Goal: Obtain resource: Obtain resource

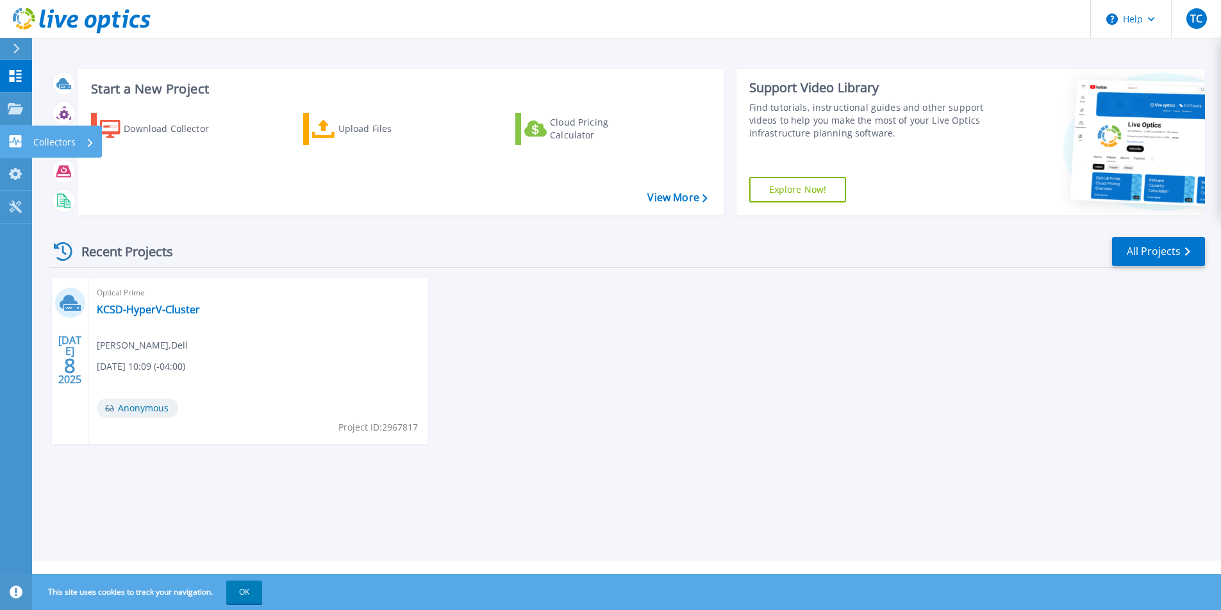
click at [16, 142] on icon at bounding box center [16, 141] width 12 height 12
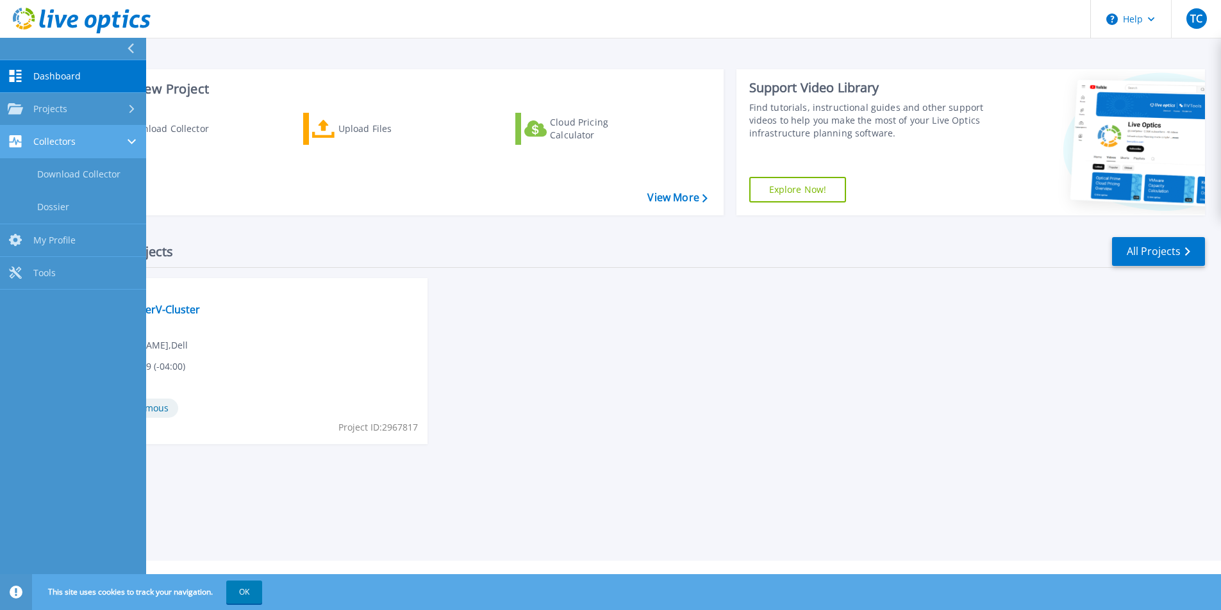
click at [94, 149] on link "Collectors Collectors" at bounding box center [73, 142] width 146 height 33
click at [98, 142] on div "Collectors" at bounding box center [73, 141] width 131 height 12
click at [91, 179] on link "Download Collector" at bounding box center [73, 174] width 146 height 33
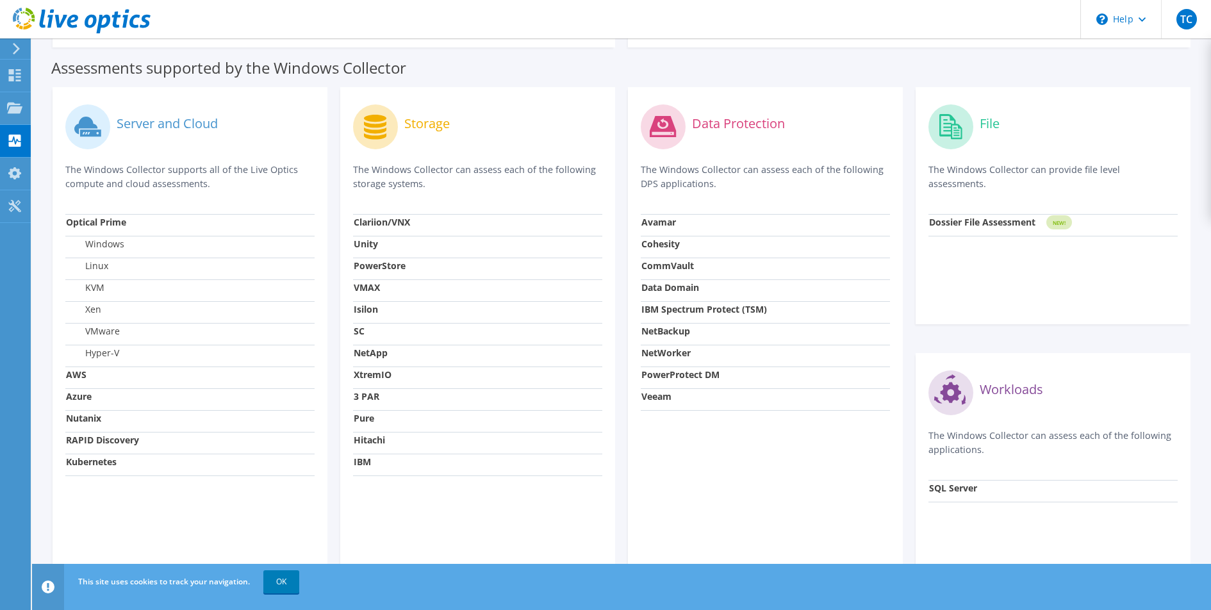
scroll to position [345, 0]
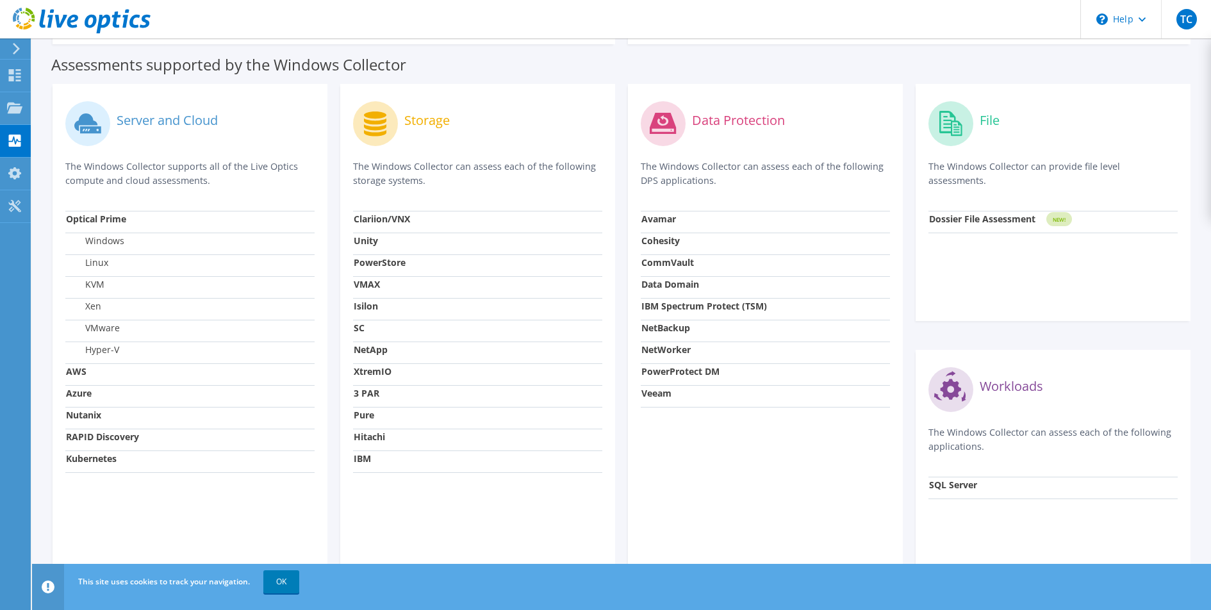
click at [100, 328] on label "VMware" at bounding box center [93, 328] width 54 height 13
click at [101, 329] on label "VMware" at bounding box center [93, 328] width 54 height 13
click at [279, 583] on link "OK" at bounding box center [281, 581] width 36 height 23
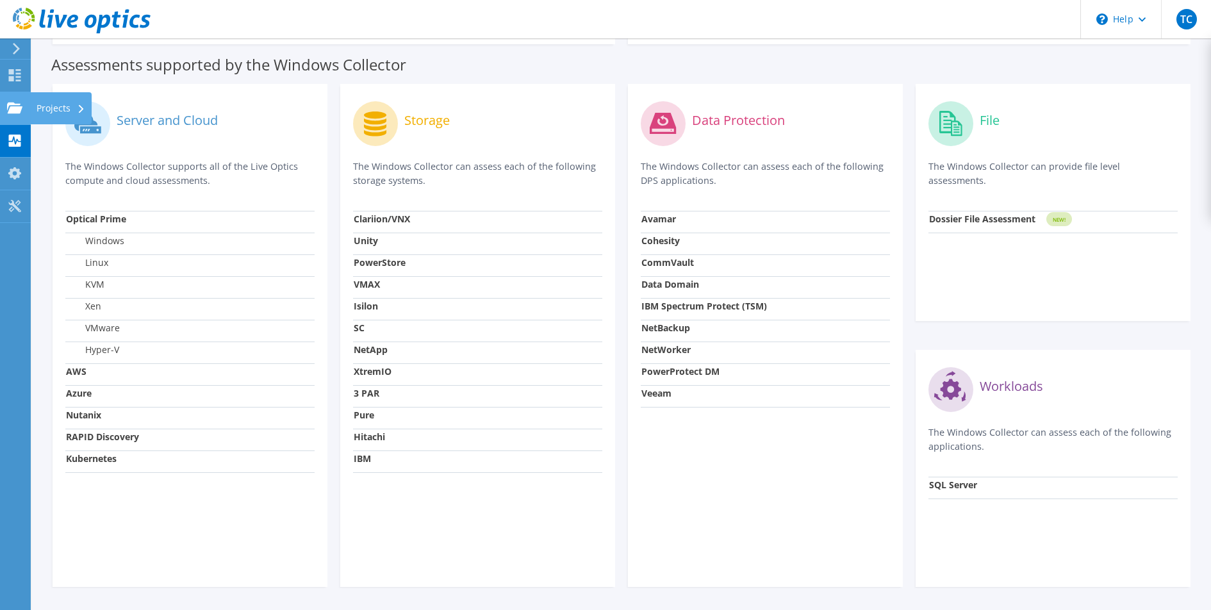
click at [17, 110] on use at bounding box center [14, 107] width 15 height 11
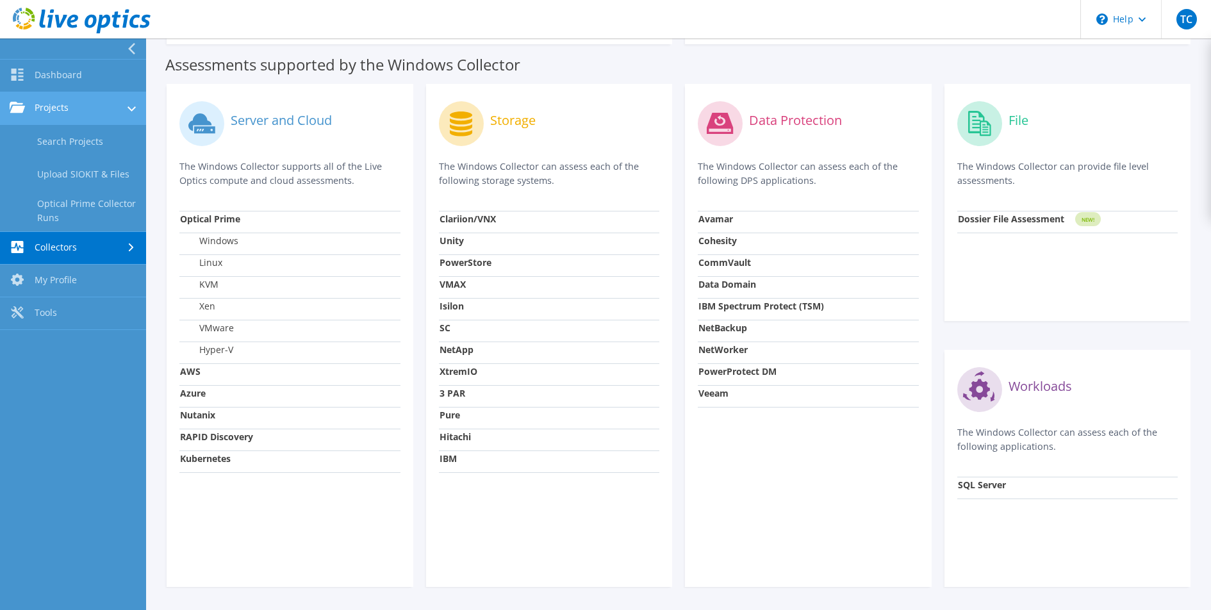
click at [78, 111] on link "Projects" at bounding box center [73, 108] width 146 height 33
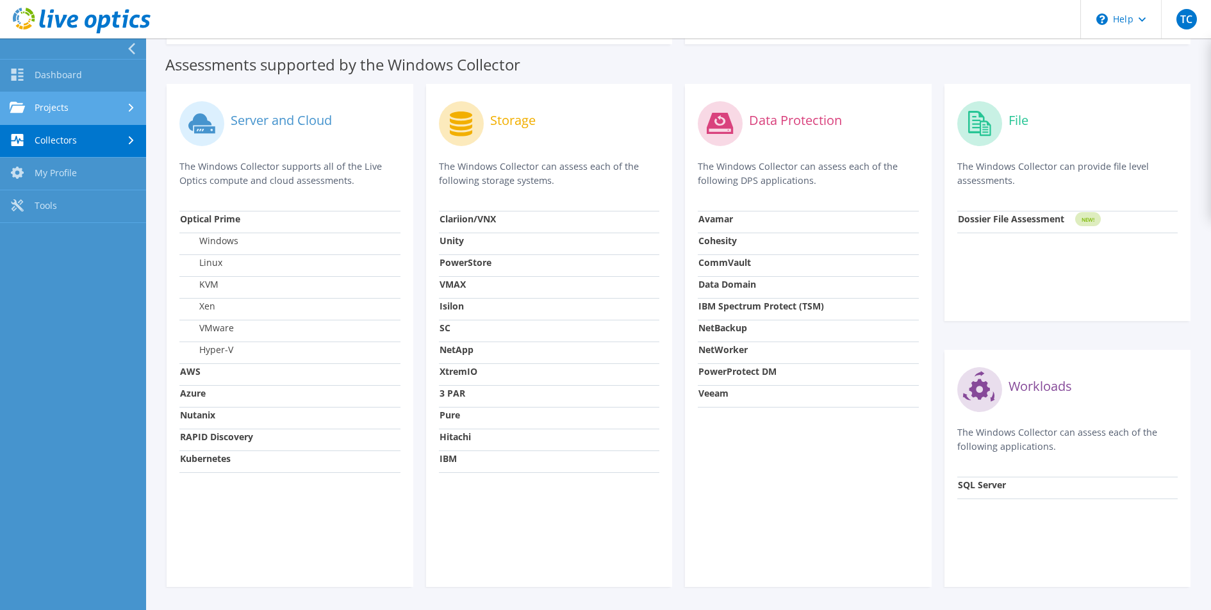
click at [121, 103] on link "Projects" at bounding box center [73, 108] width 146 height 33
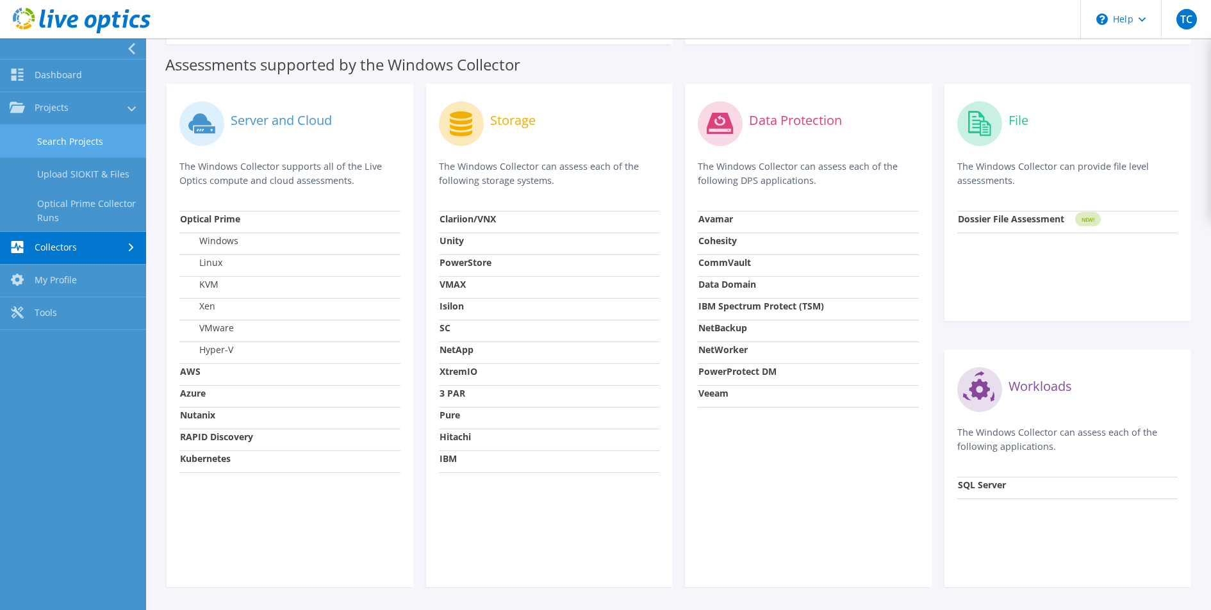
click at [85, 140] on link "Search Projects" at bounding box center [73, 141] width 146 height 33
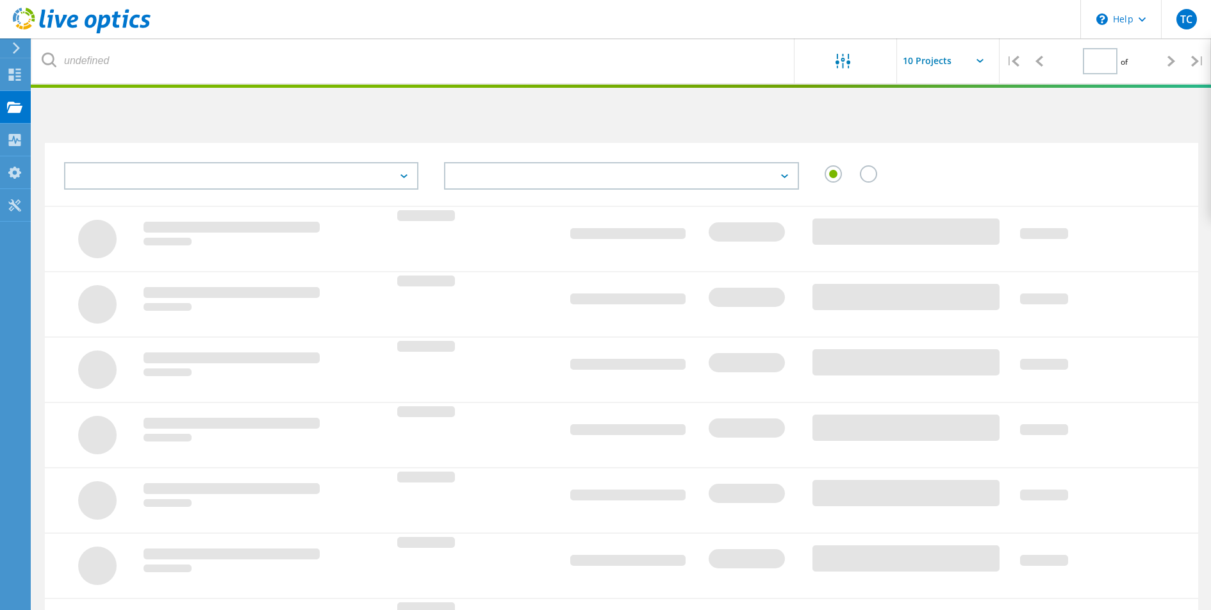
type input "1"
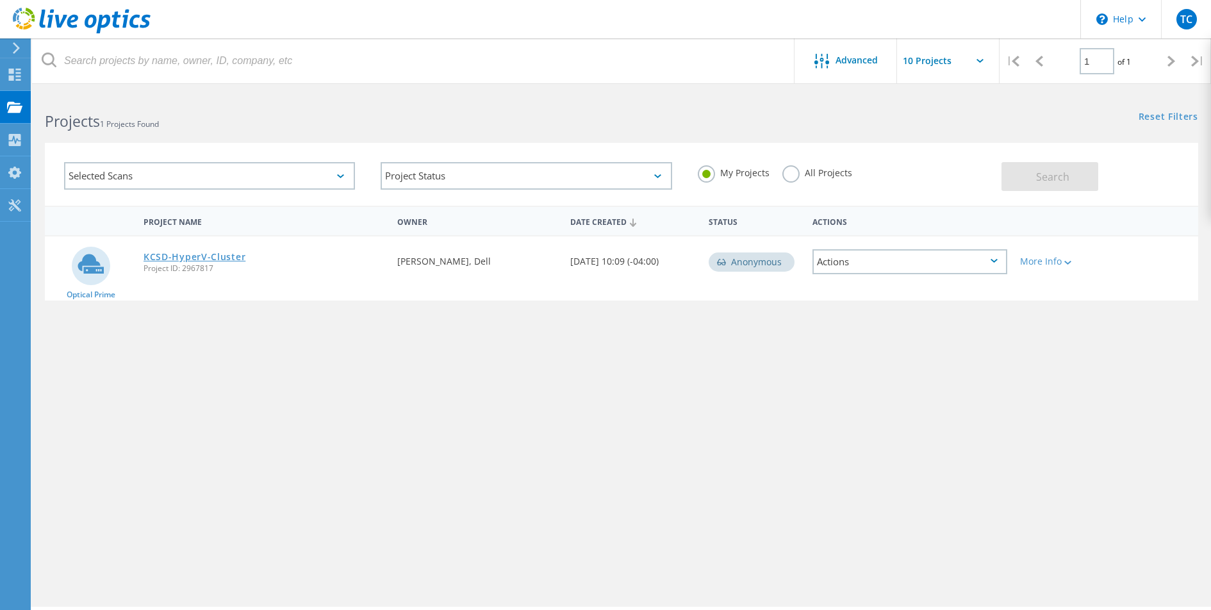
click at [209, 257] on link "KCSD-HyperV-Cluster" at bounding box center [195, 257] width 102 height 9
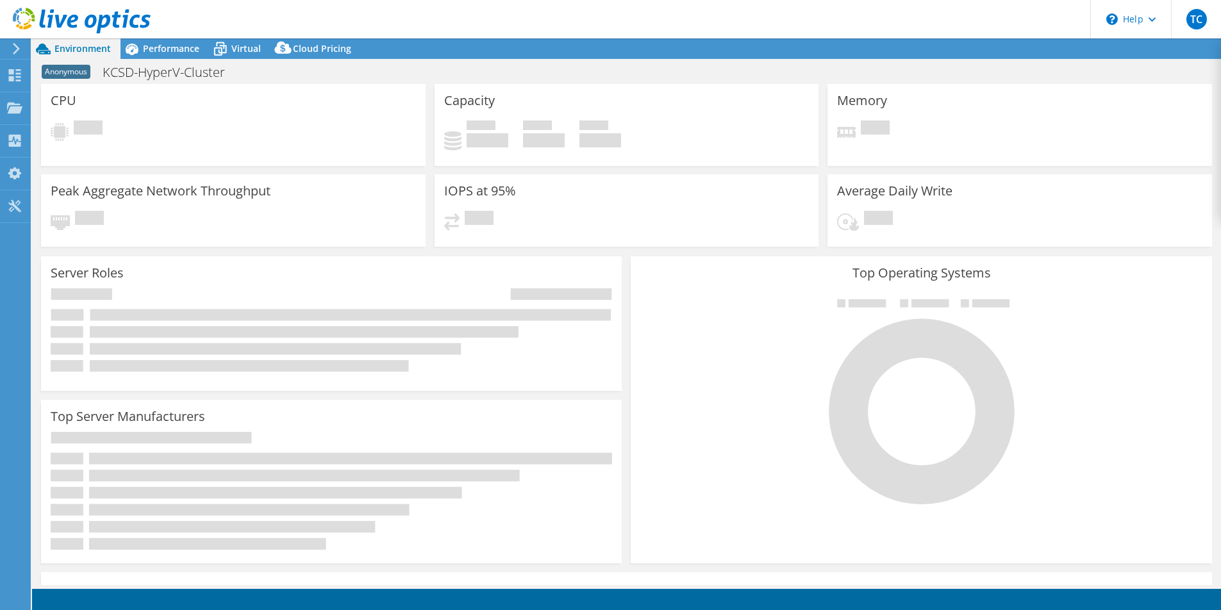
select select "USD"
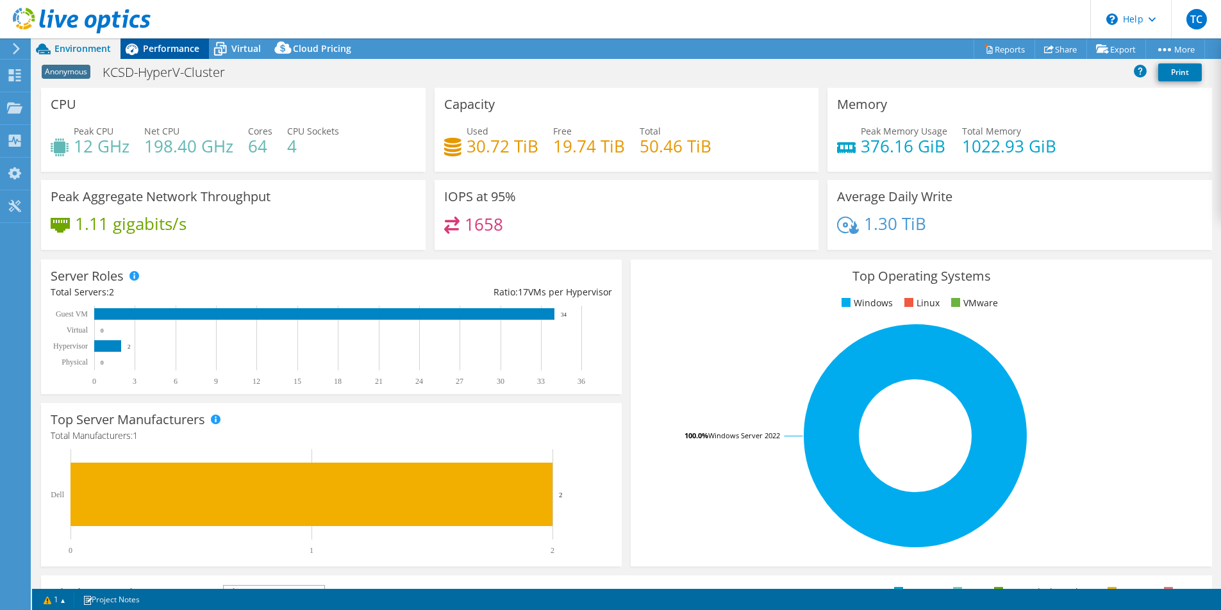
click at [181, 49] on span "Performance" at bounding box center [171, 48] width 56 height 12
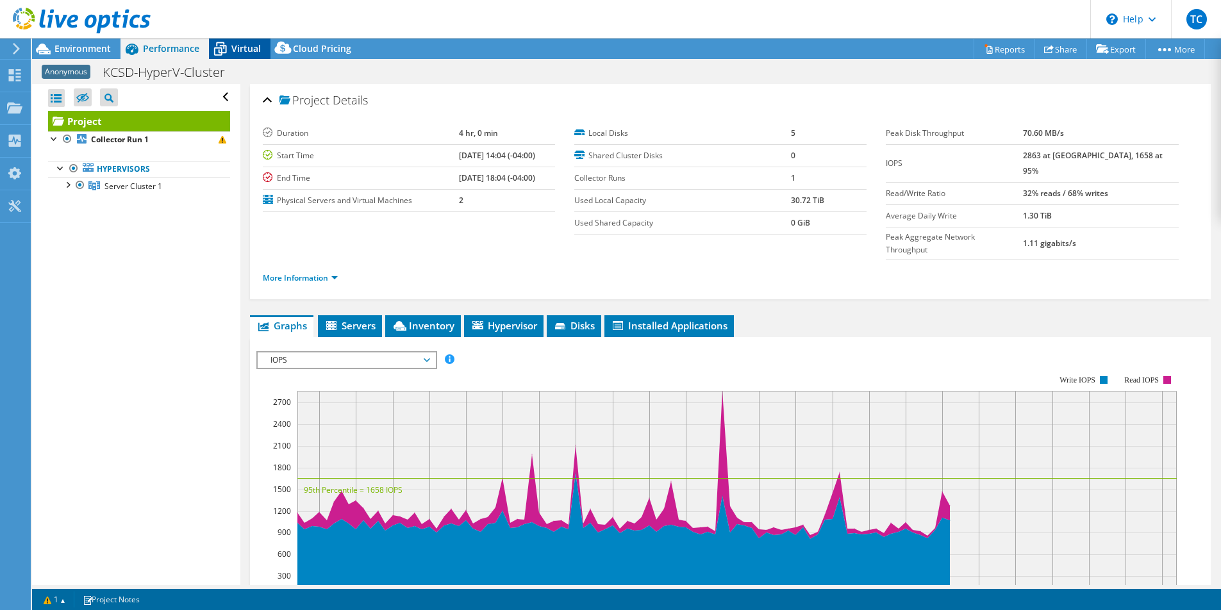
click at [246, 48] on span "Virtual" at bounding box center [245, 48] width 29 height 12
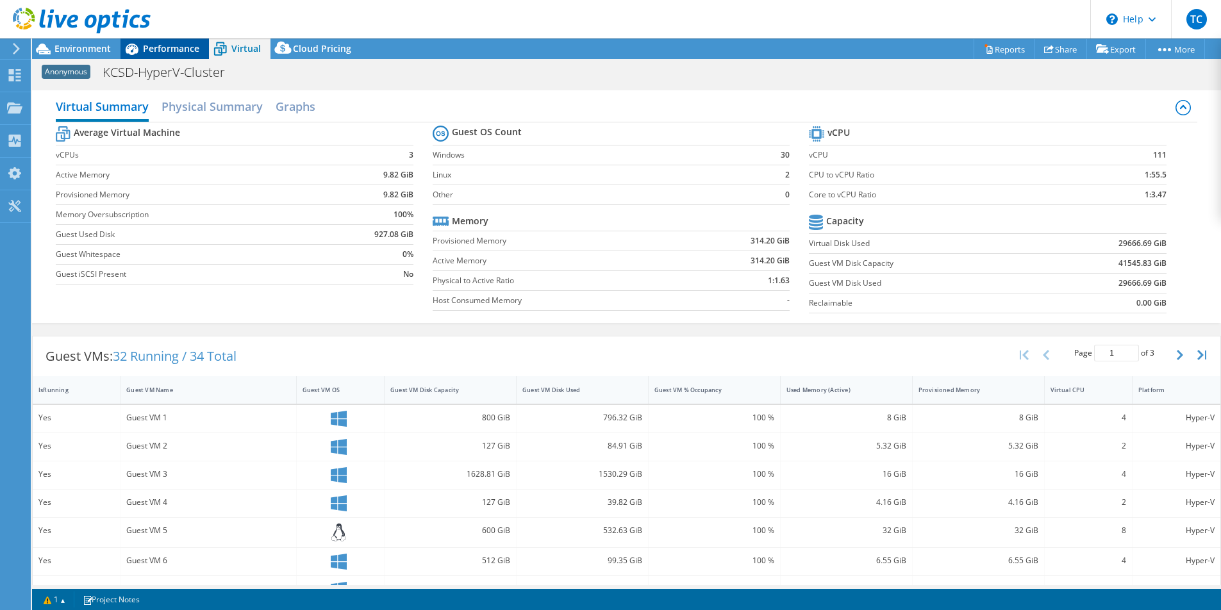
click at [165, 47] on span "Performance" at bounding box center [171, 48] width 56 height 12
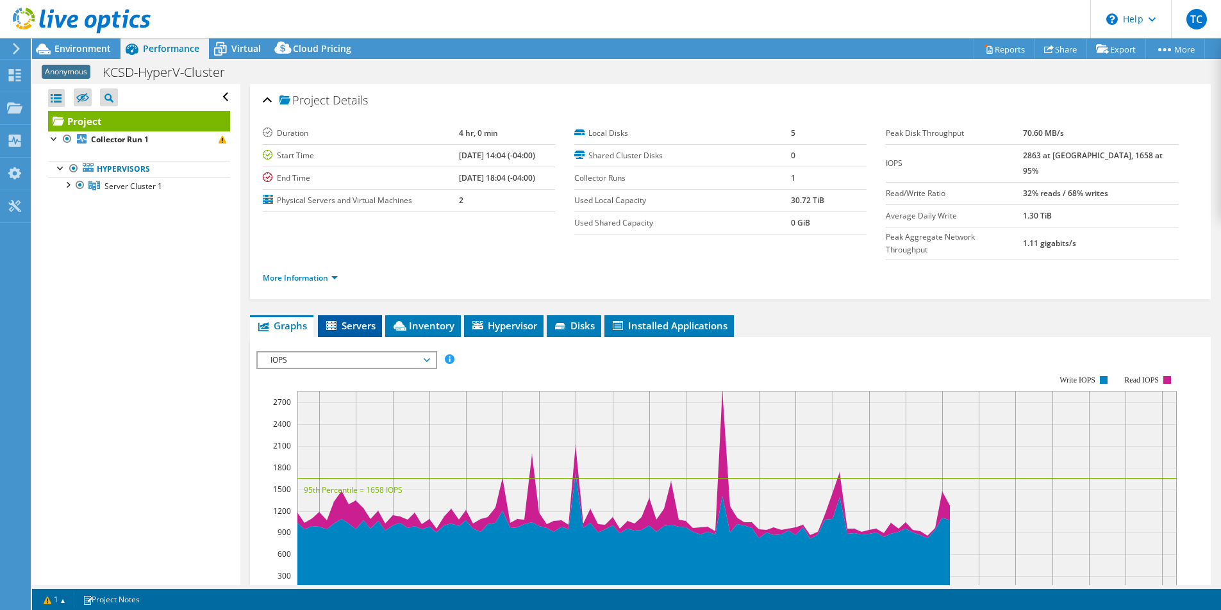
click at [353, 319] on span "Servers" at bounding box center [349, 325] width 51 height 13
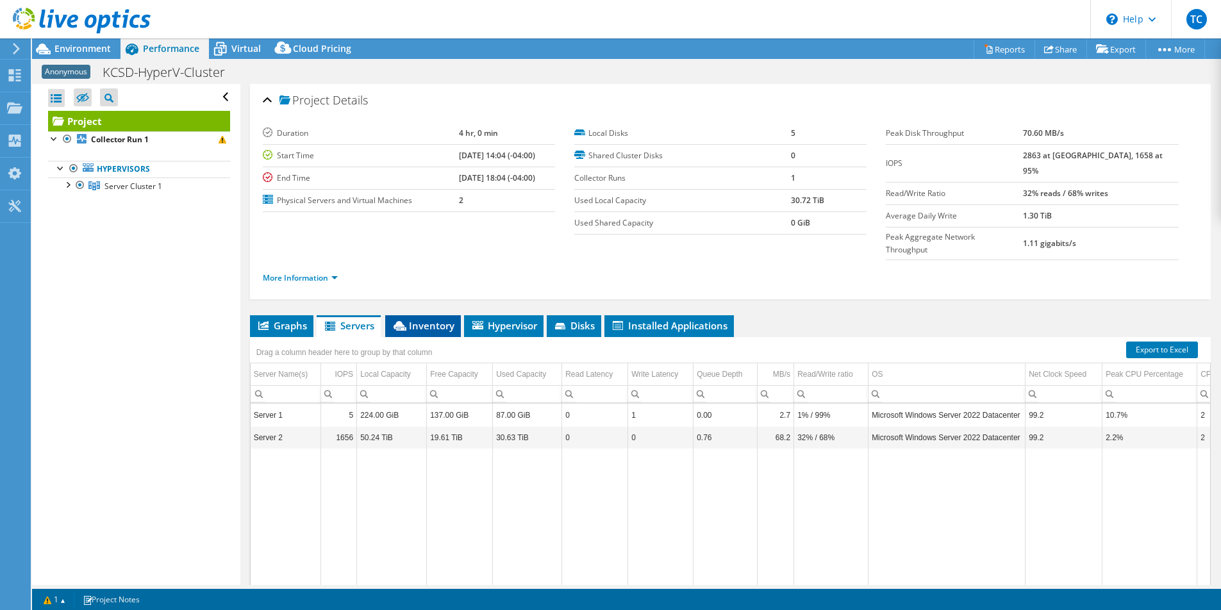
click at [408, 319] on span "Inventory" at bounding box center [423, 325] width 63 height 13
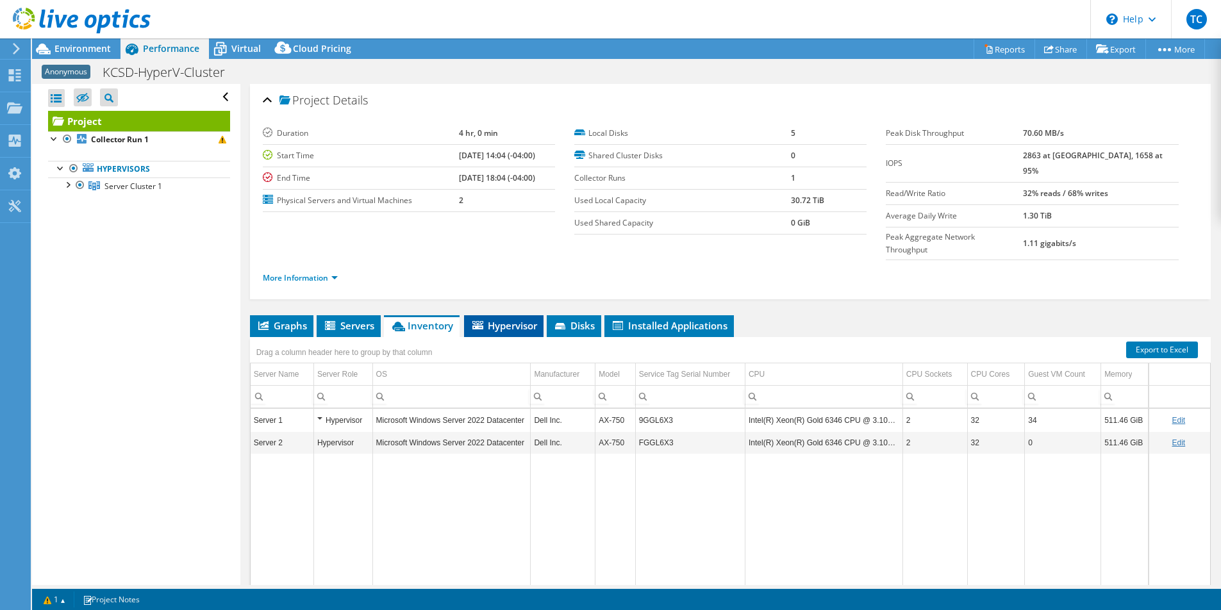
click at [491, 319] on span "Hypervisor" at bounding box center [503, 325] width 67 height 13
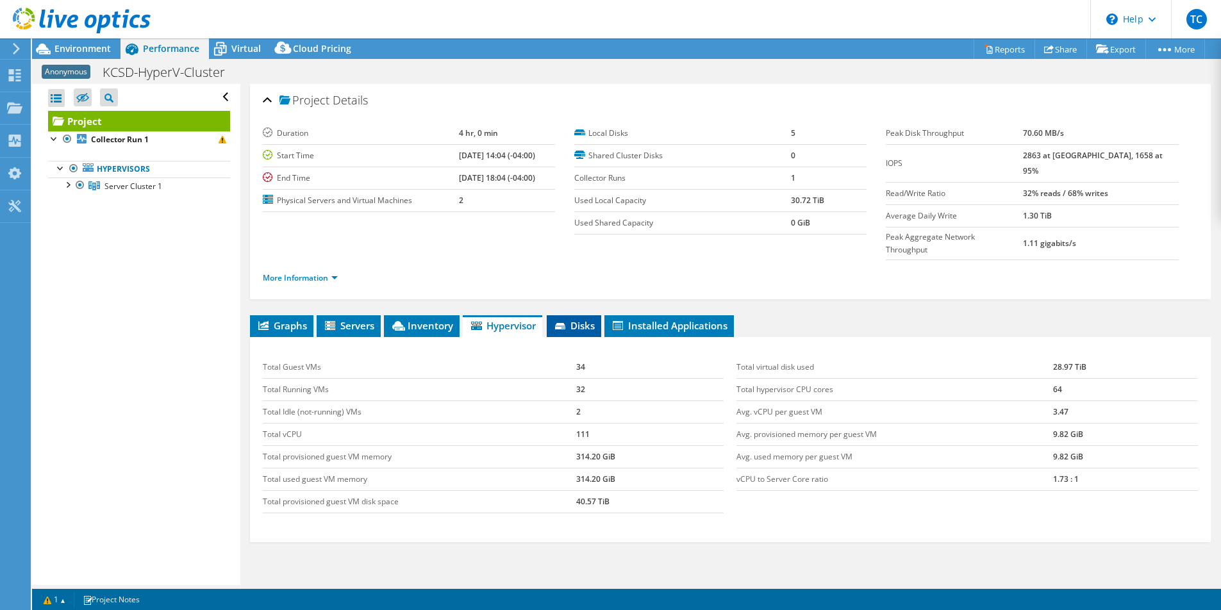
click at [581, 319] on span "Disks" at bounding box center [574, 325] width 42 height 13
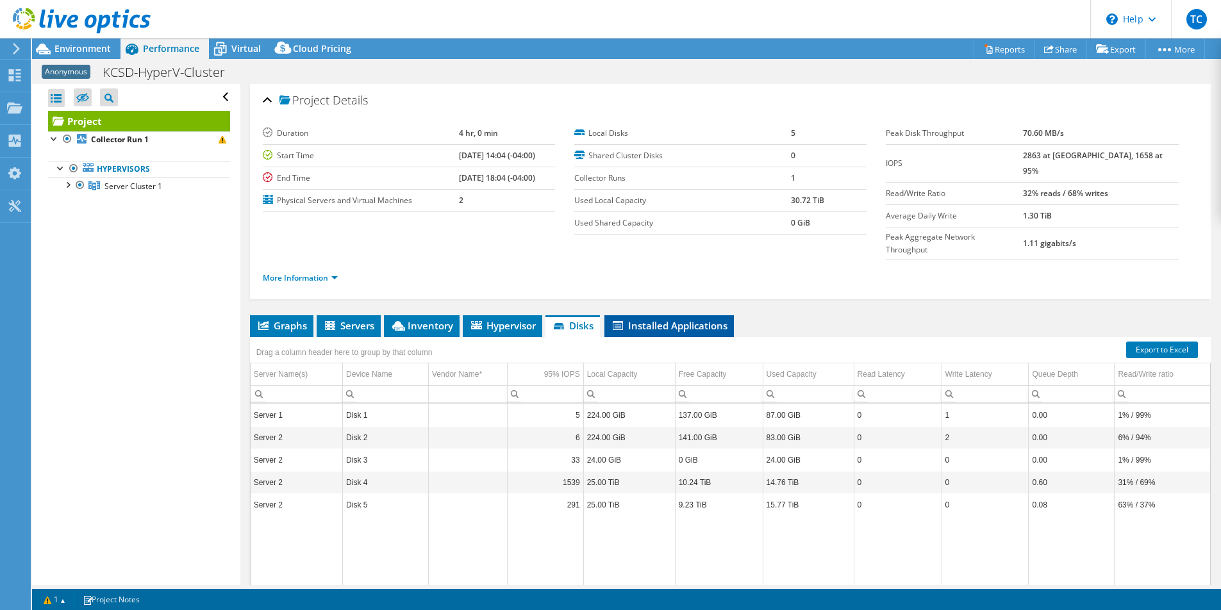
click at [650, 319] on span "Installed Applications" at bounding box center [669, 325] width 117 height 13
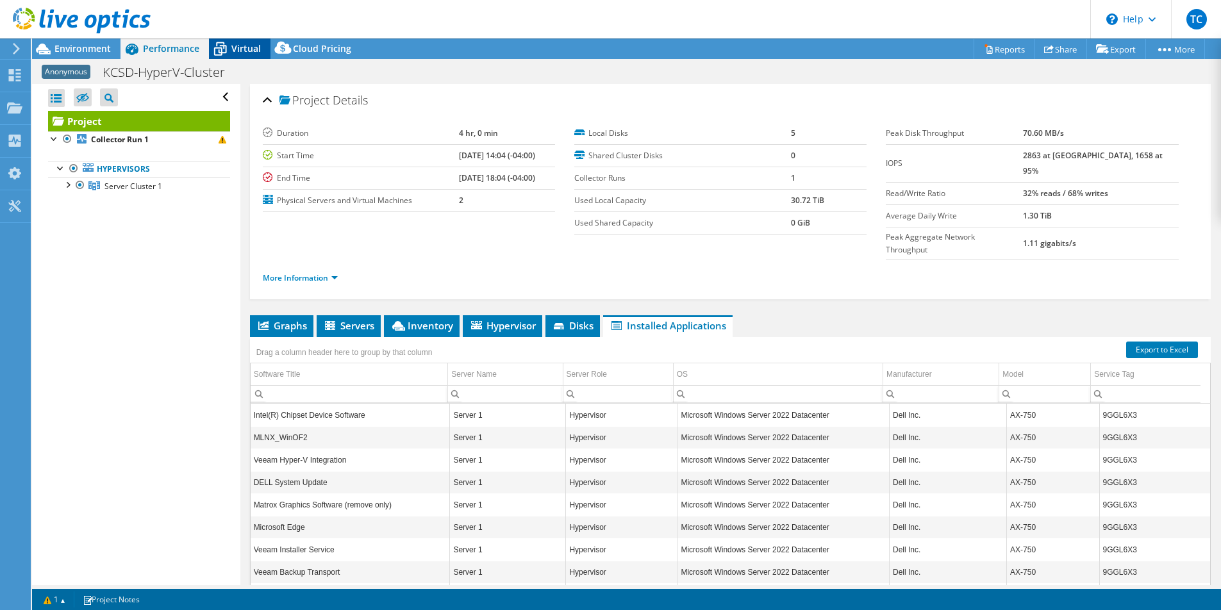
click at [248, 44] on span "Virtual" at bounding box center [245, 48] width 29 height 12
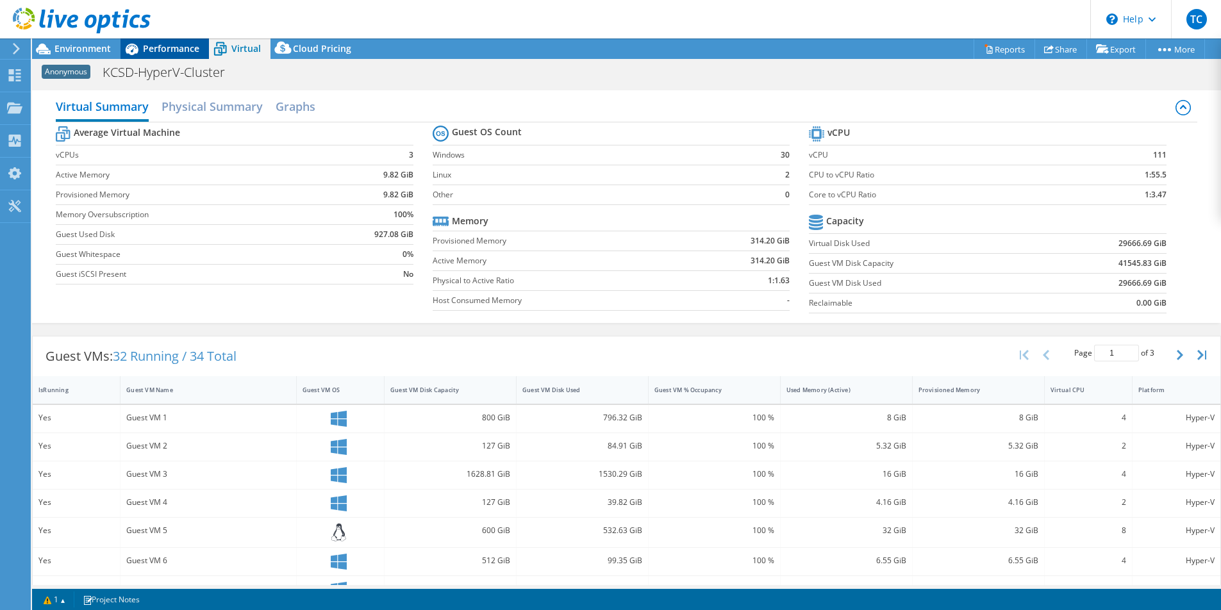
click at [171, 52] on span "Performance" at bounding box center [171, 48] width 56 height 12
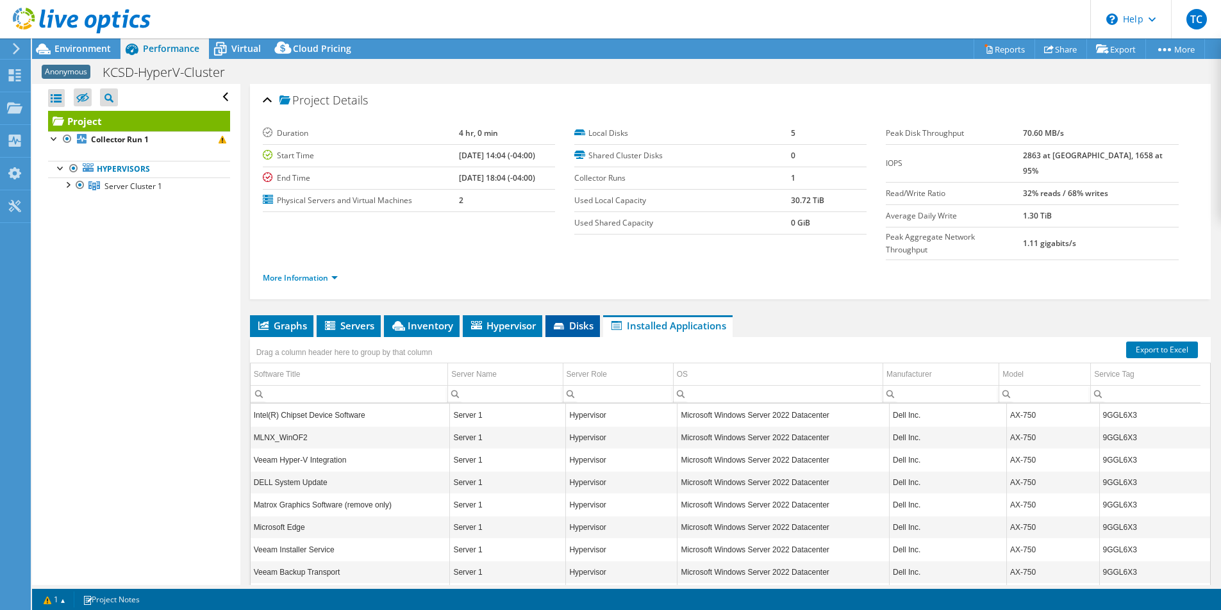
click at [565, 319] on span "Disks" at bounding box center [573, 325] width 42 height 13
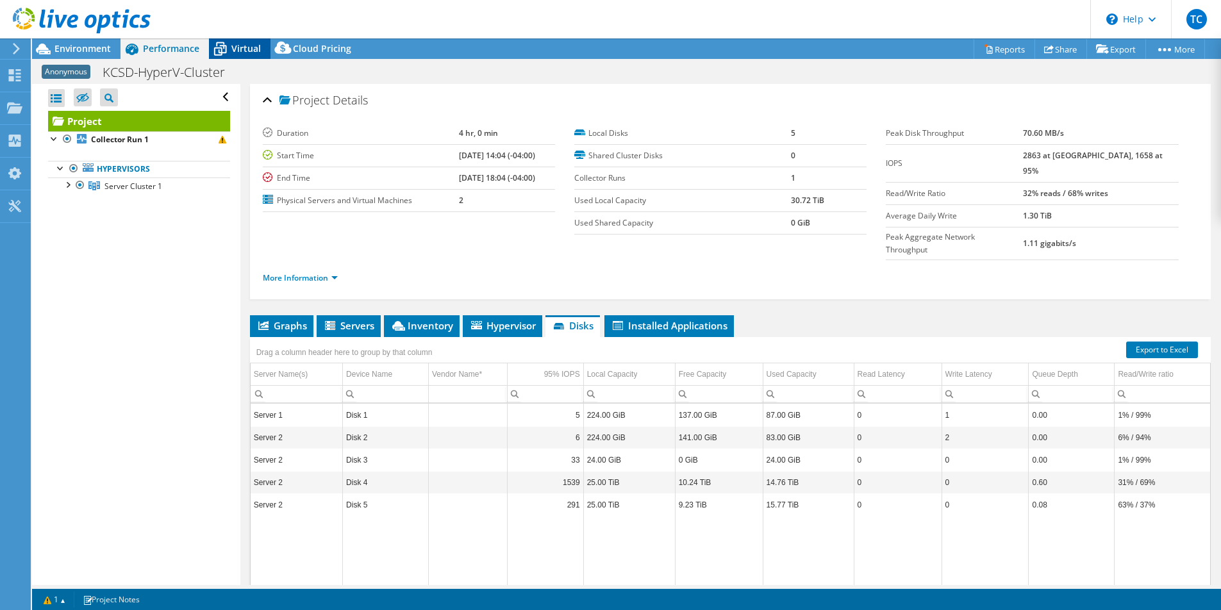
click at [237, 51] on span "Virtual" at bounding box center [245, 48] width 29 height 12
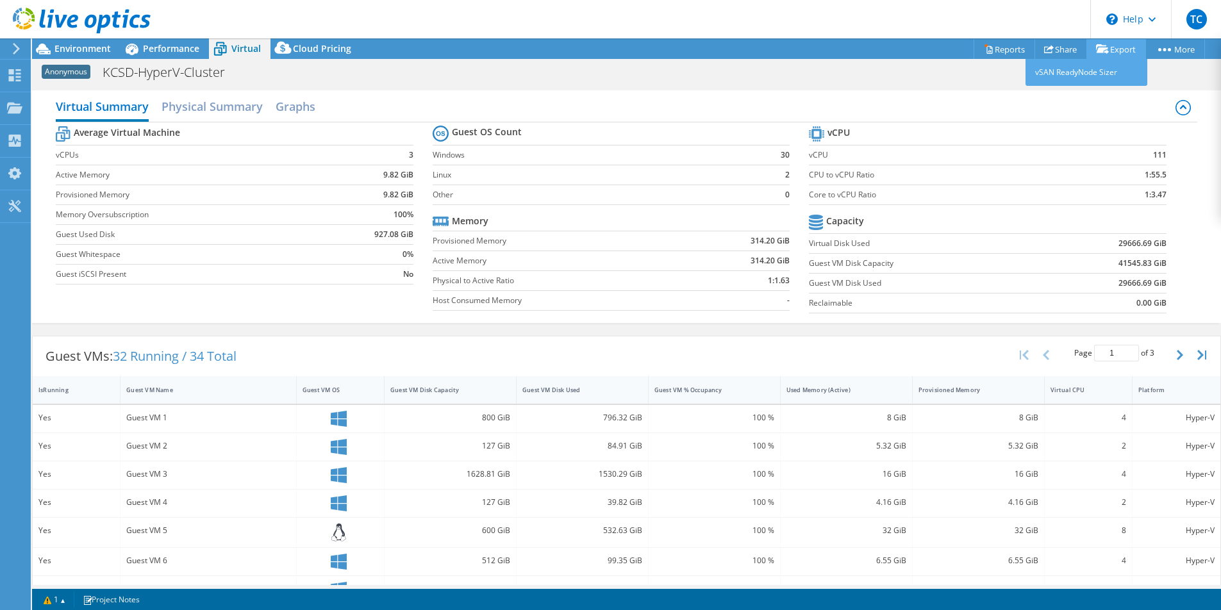
click at [1106, 53] on link "Export" at bounding box center [1116, 49] width 60 height 20
click at [994, 51] on link "Reports" at bounding box center [1005, 49] width 62 height 20
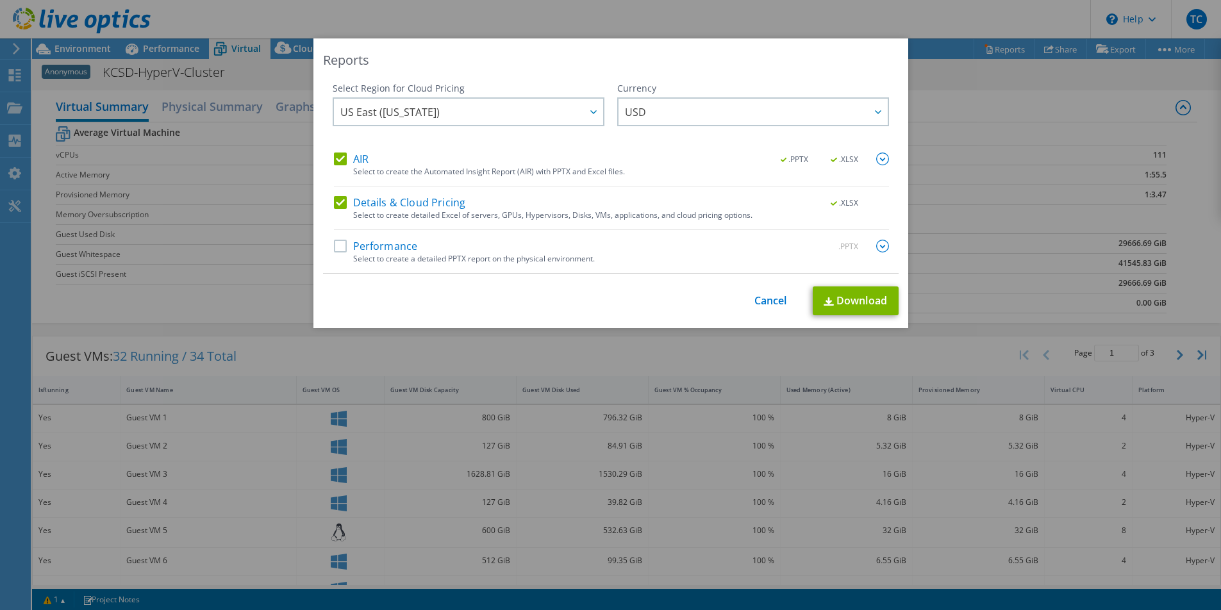
drag, startPoint x: 572, startPoint y: 49, endPoint x: 569, endPoint y: 71, distance: 22.0
click at [569, 71] on div "Reports Select Region for Cloud Pricing Asia Pacific (Hong Kong) Asia Pacific (…" at bounding box center [610, 183] width 595 height 290
click at [762, 305] on link "Cancel" at bounding box center [770, 301] width 33 height 12
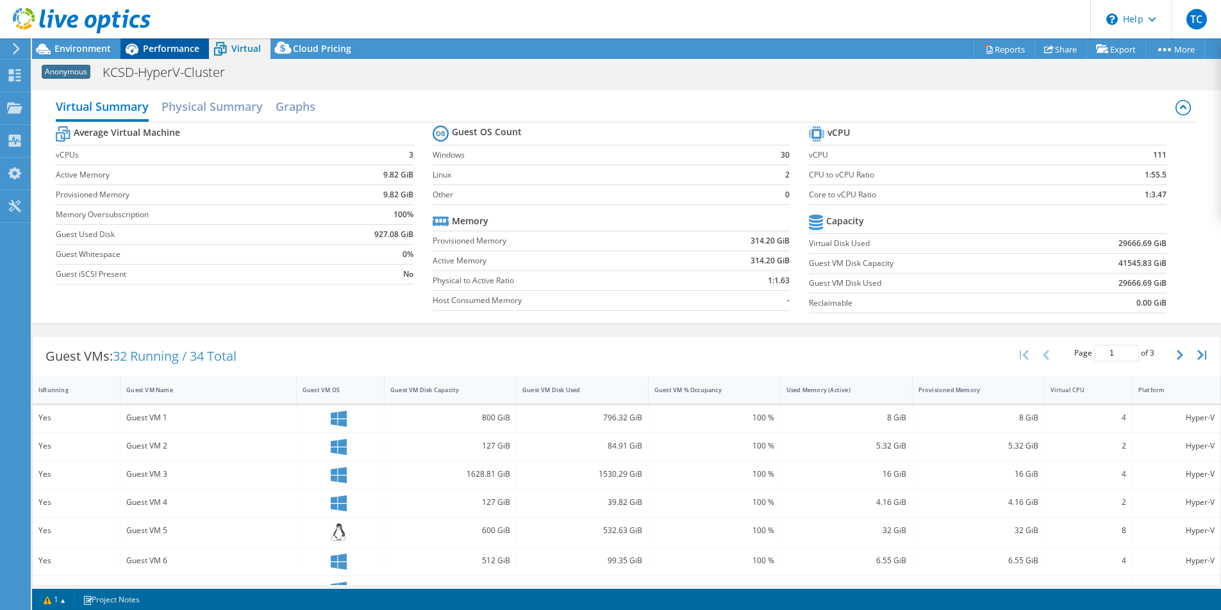
click at [165, 49] on span "Performance" at bounding box center [171, 48] width 56 height 12
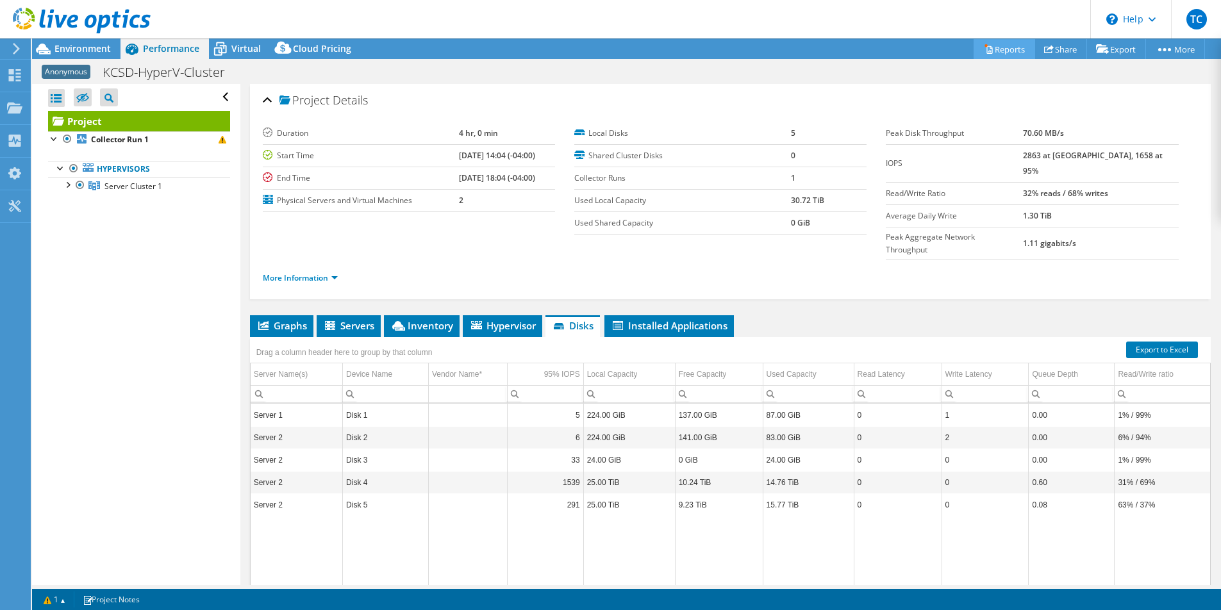
click at [996, 50] on link "Reports" at bounding box center [1005, 49] width 62 height 20
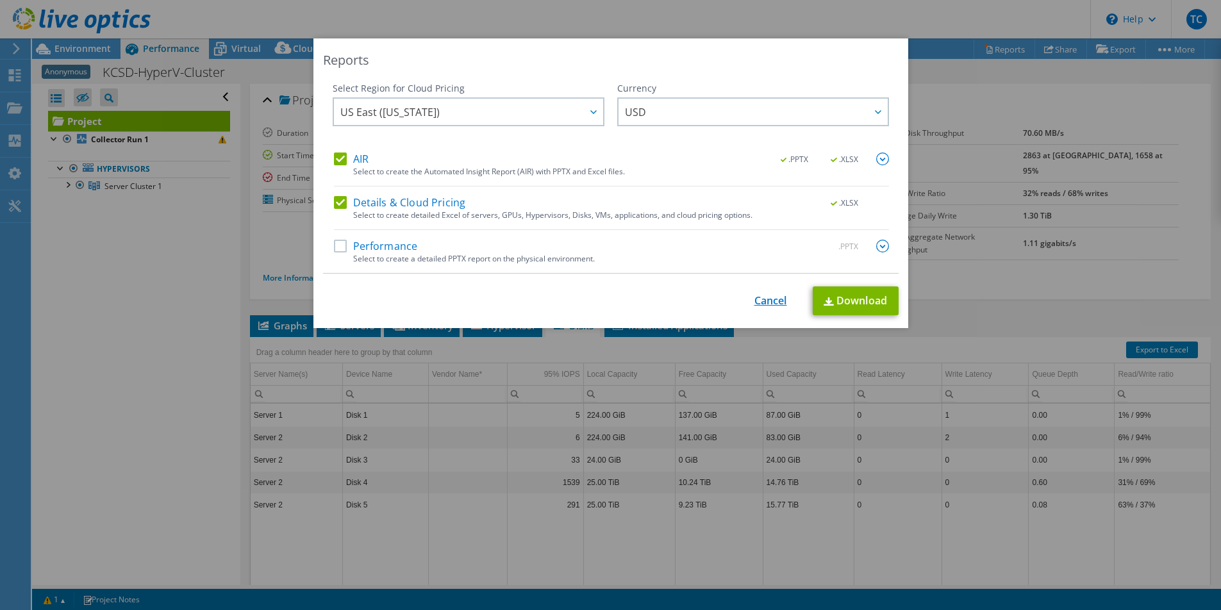
click at [770, 303] on link "Cancel" at bounding box center [770, 301] width 33 height 12
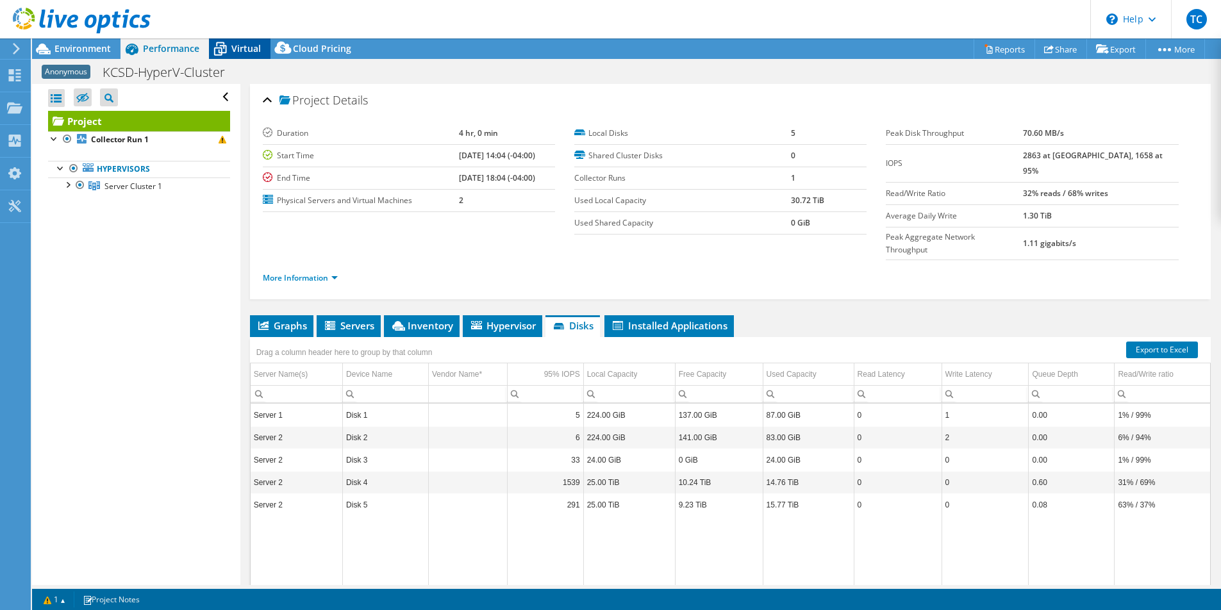
click at [225, 50] on icon at bounding box center [220, 50] width 13 height 10
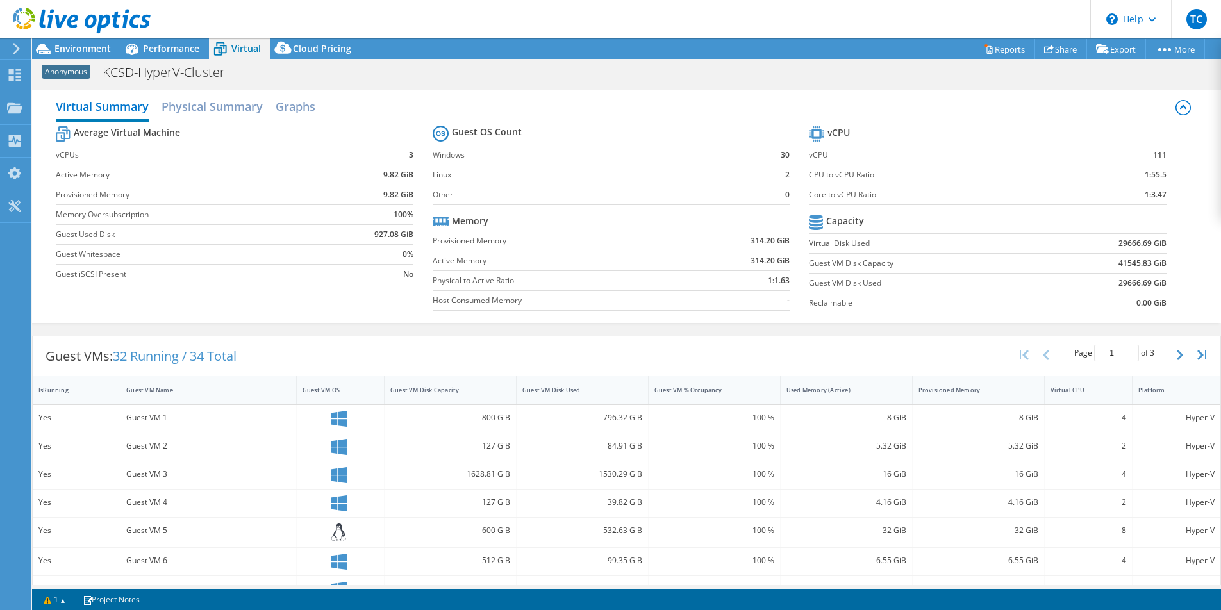
click at [928, 13] on header "TC End User Tina Ciranni tina.ciranni@druva.com Druva My Profile Log Out \n Hel…" at bounding box center [610, 19] width 1221 height 38
click at [993, 51] on link "Reports" at bounding box center [1005, 49] width 62 height 20
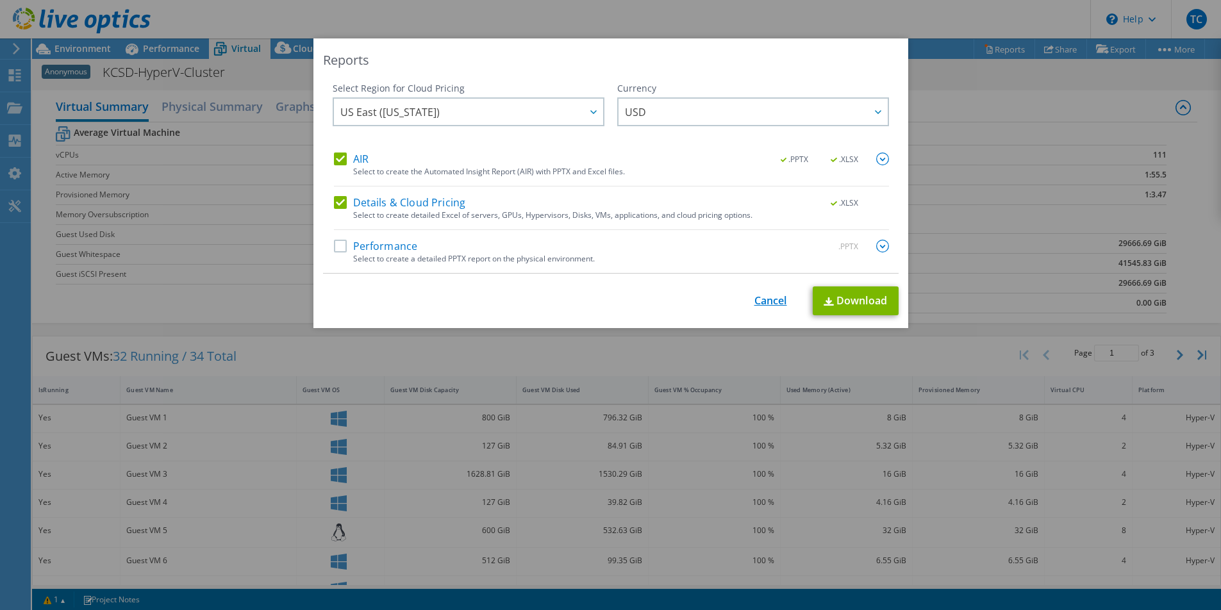
click at [762, 301] on link "Cancel" at bounding box center [770, 301] width 33 height 12
